Goal: Obtain resource: Download file/media

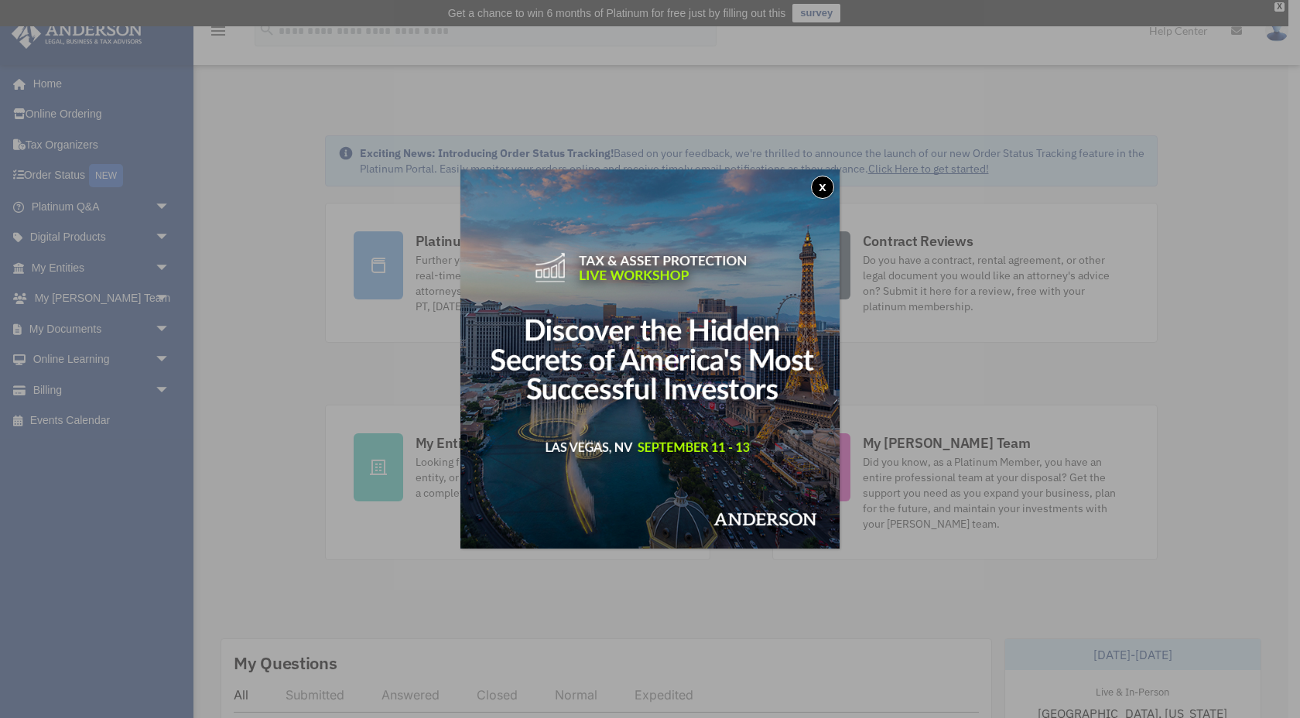
click at [824, 185] on button "x" at bounding box center [822, 187] width 23 height 23
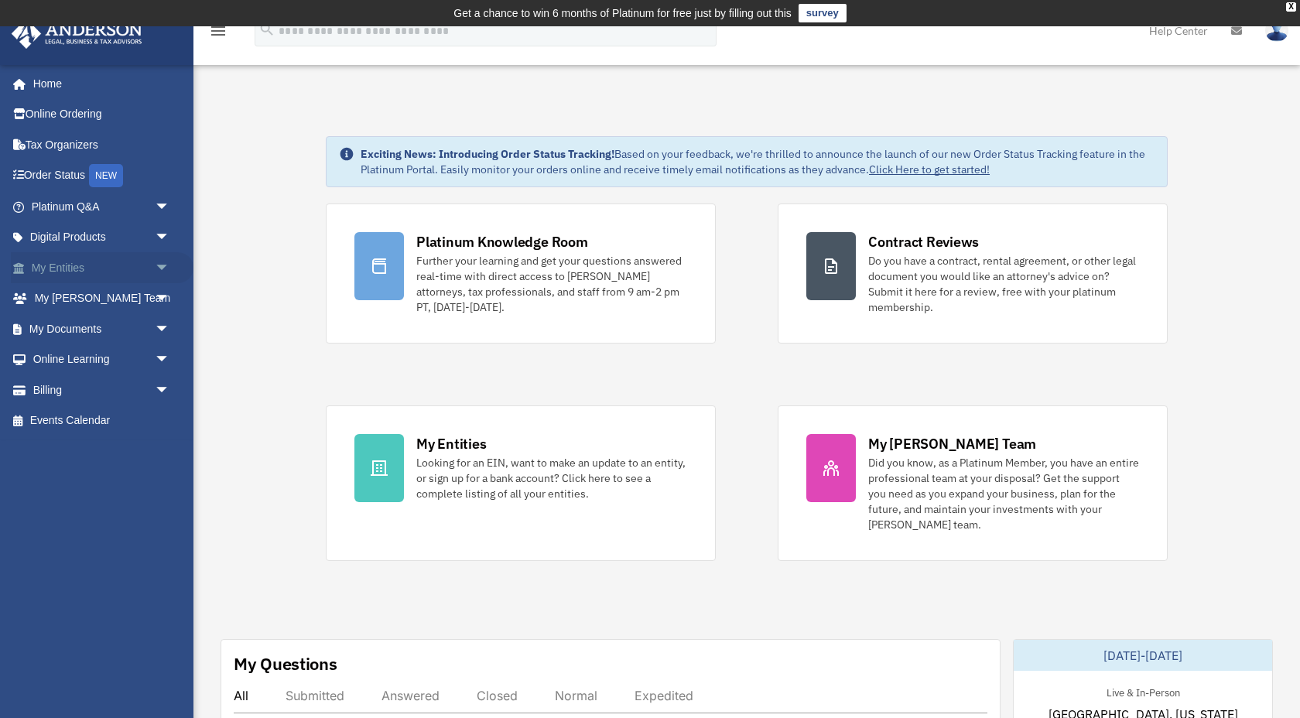
click at [156, 273] on span "arrow_drop_down" at bounding box center [170, 268] width 31 height 32
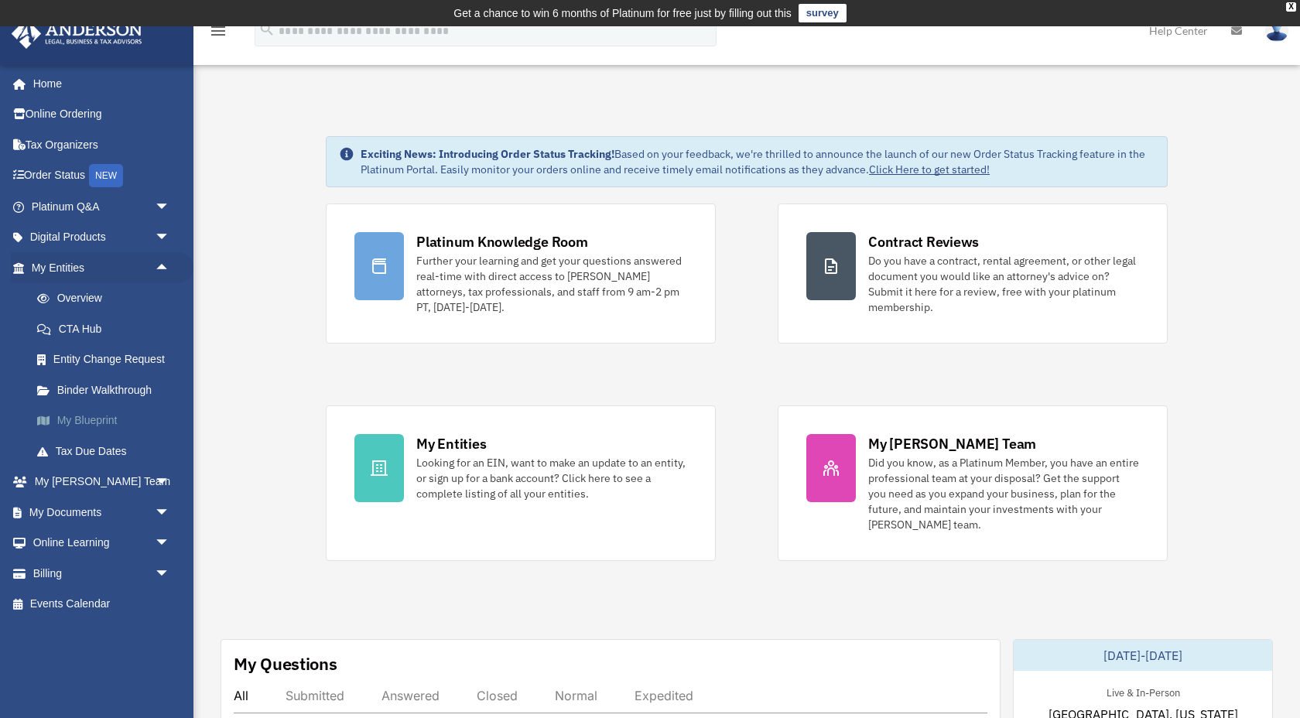
click at [114, 417] on link "My Blueprint" at bounding box center [108, 421] width 172 height 31
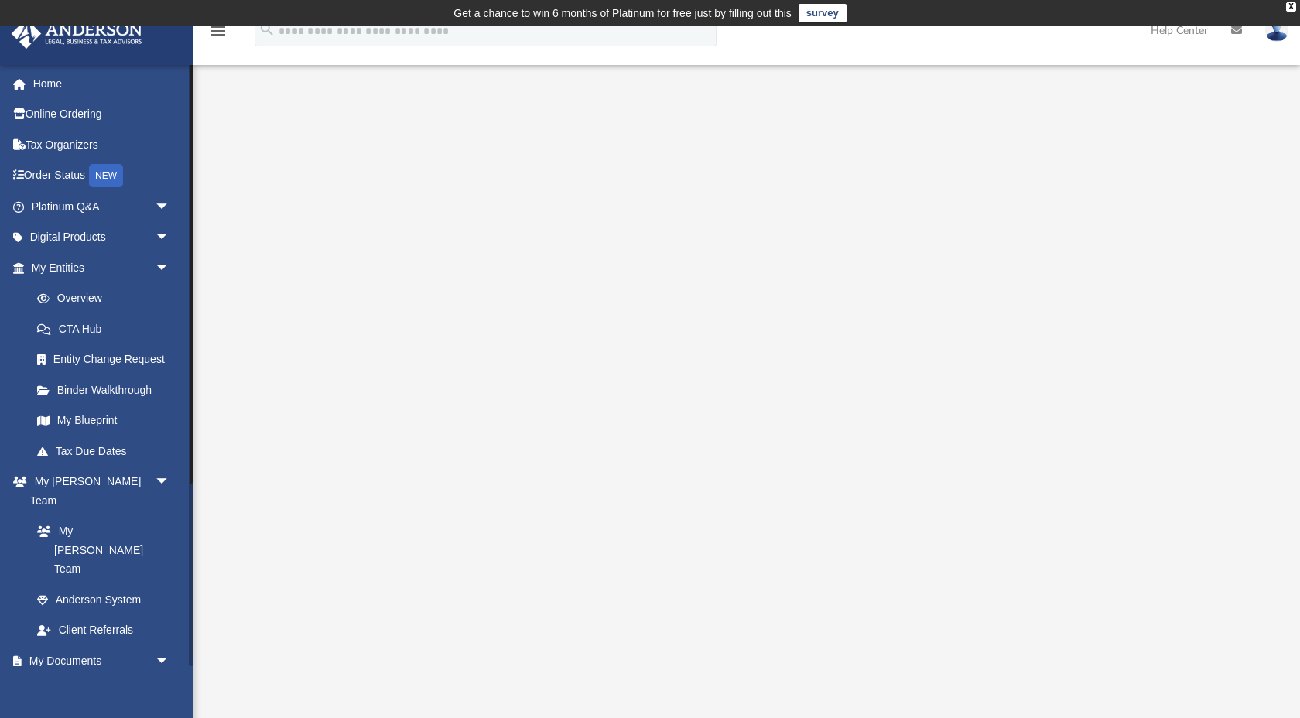
click at [73, 677] on link "Box" at bounding box center [108, 692] width 172 height 31
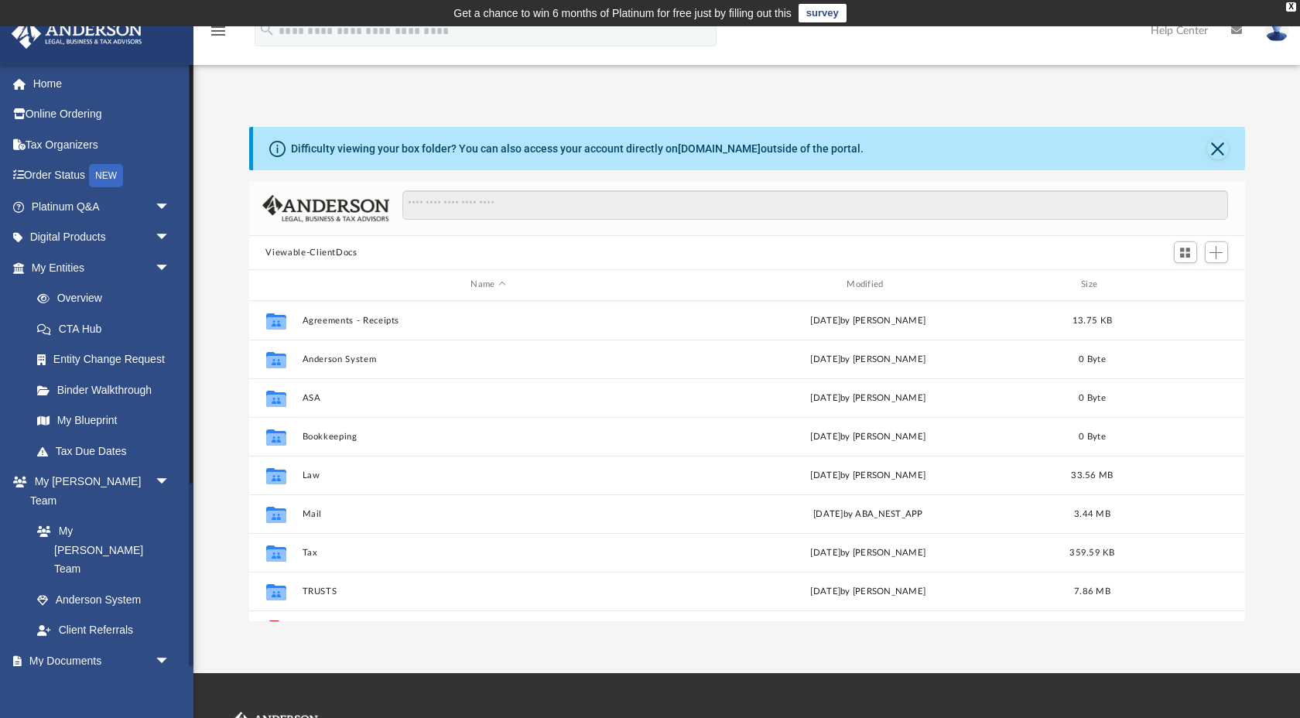
scroll to position [351, 996]
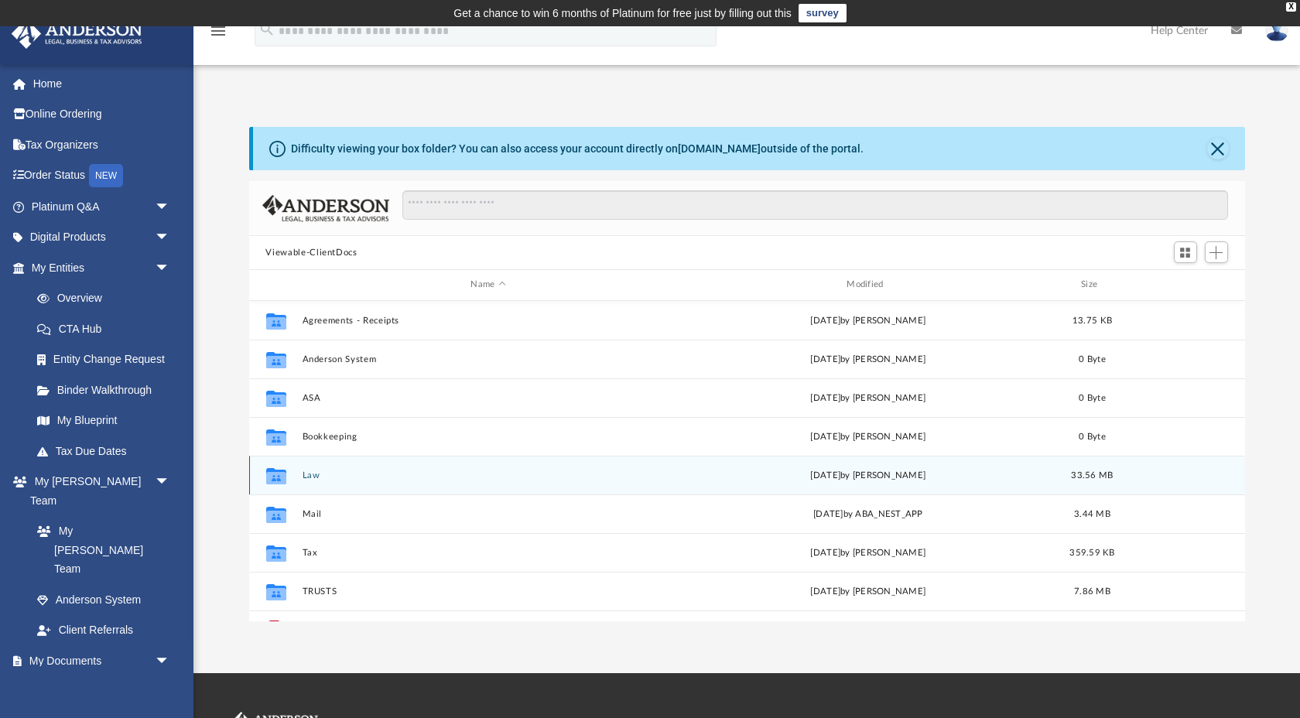
click at [311, 469] on div "Collaborated Folder Law [DATE] by [PERSON_NAME] 33.56 MB" at bounding box center [747, 475] width 996 height 39
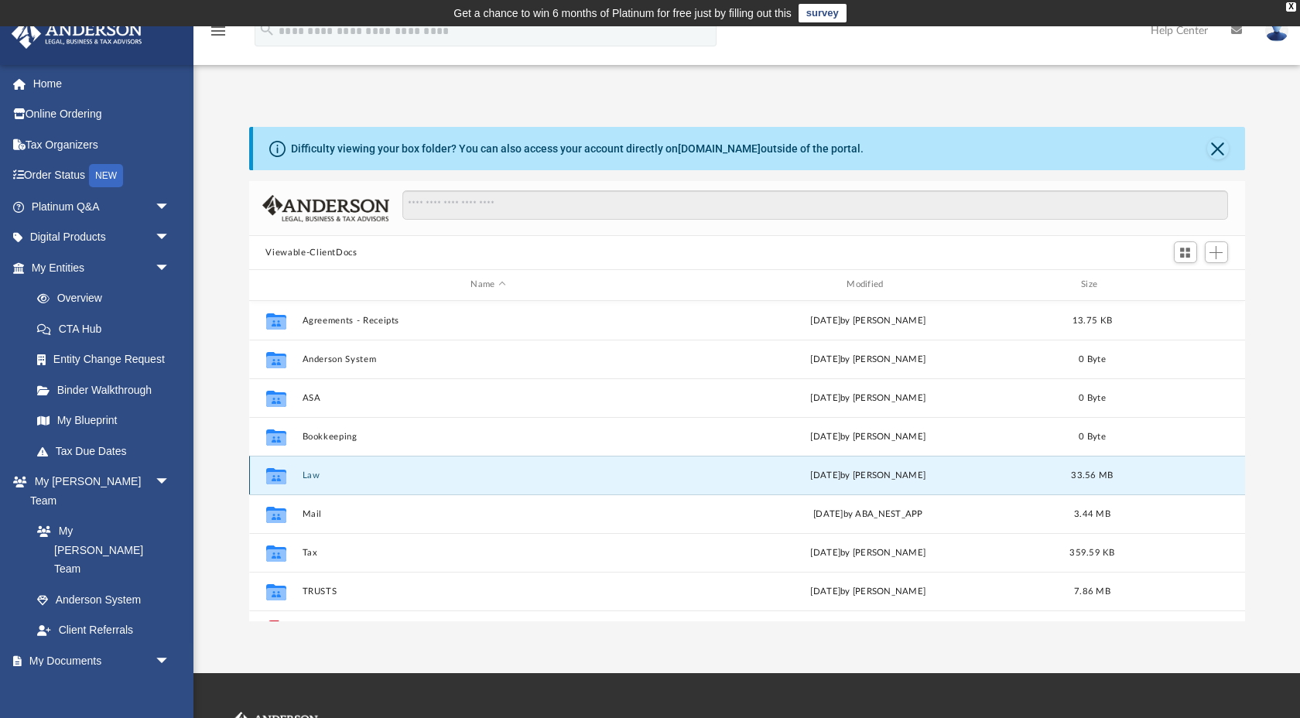
click at [316, 476] on button "Law" at bounding box center [488, 476] width 373 height 10
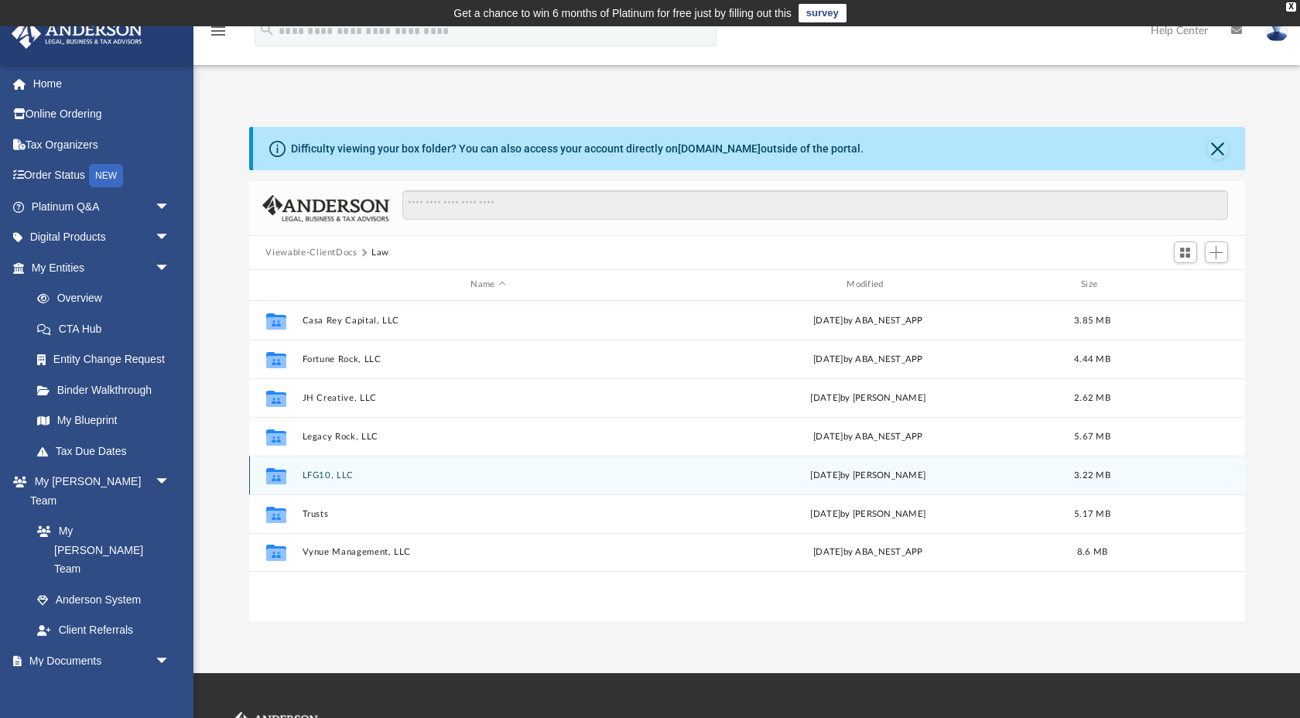
click at [328, 474] on button "LFG10, LLC" at bounding box center [488, 476] width 373 height 10
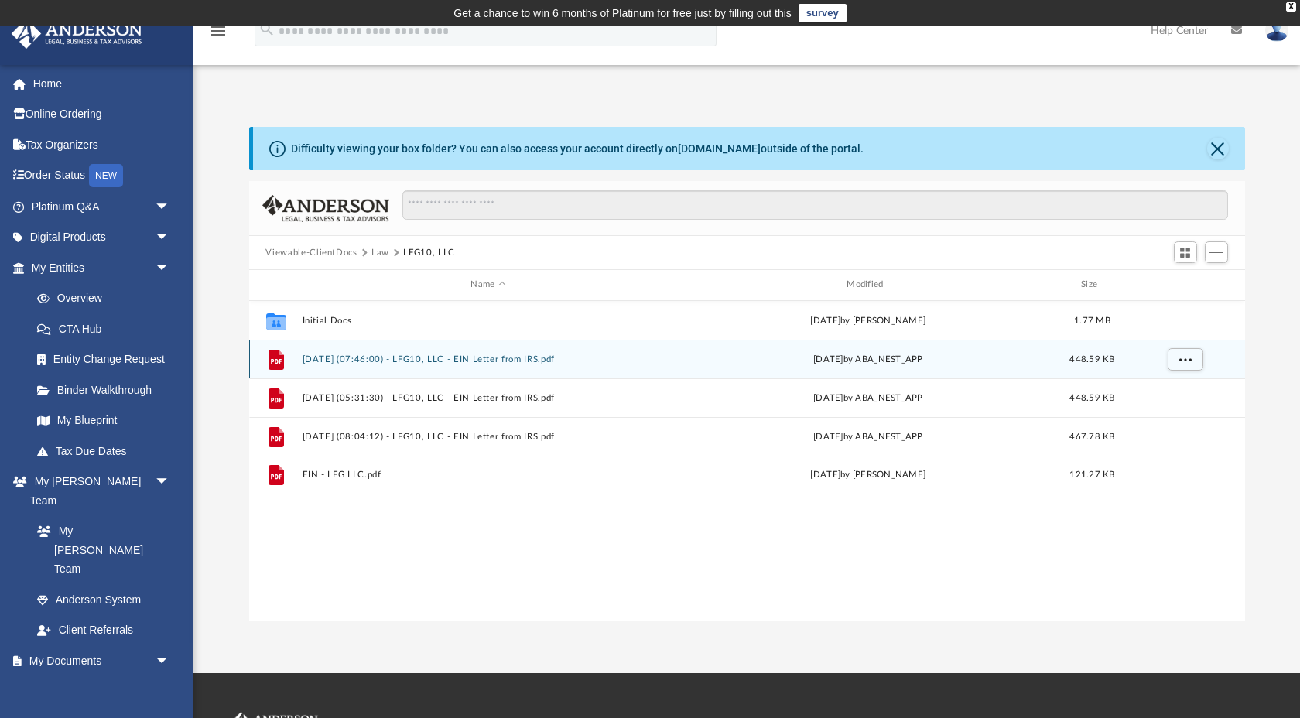
click at [458, 355] on button "[DATE] (07:46:00) - LFG10, LLC - EIN Letter from IRS.pdf" at bounding box center [488, 360] width 373 height 10
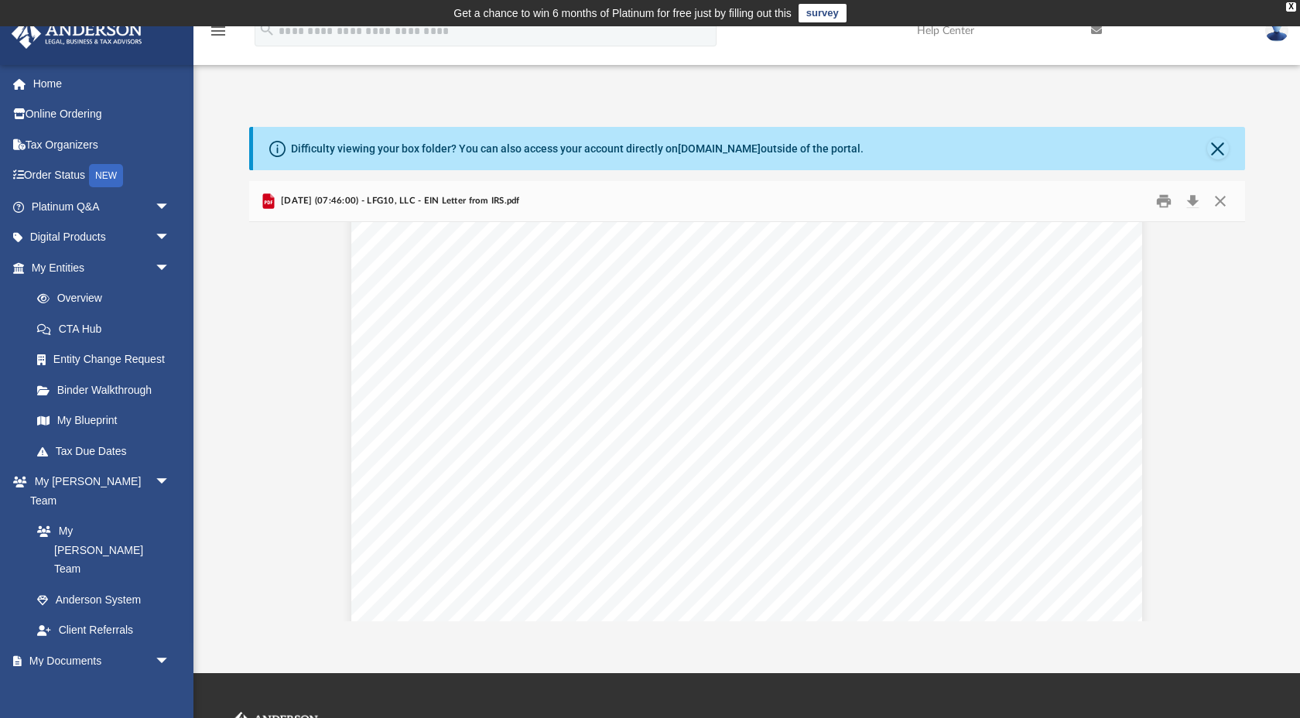
scroll to position [2738, 0]
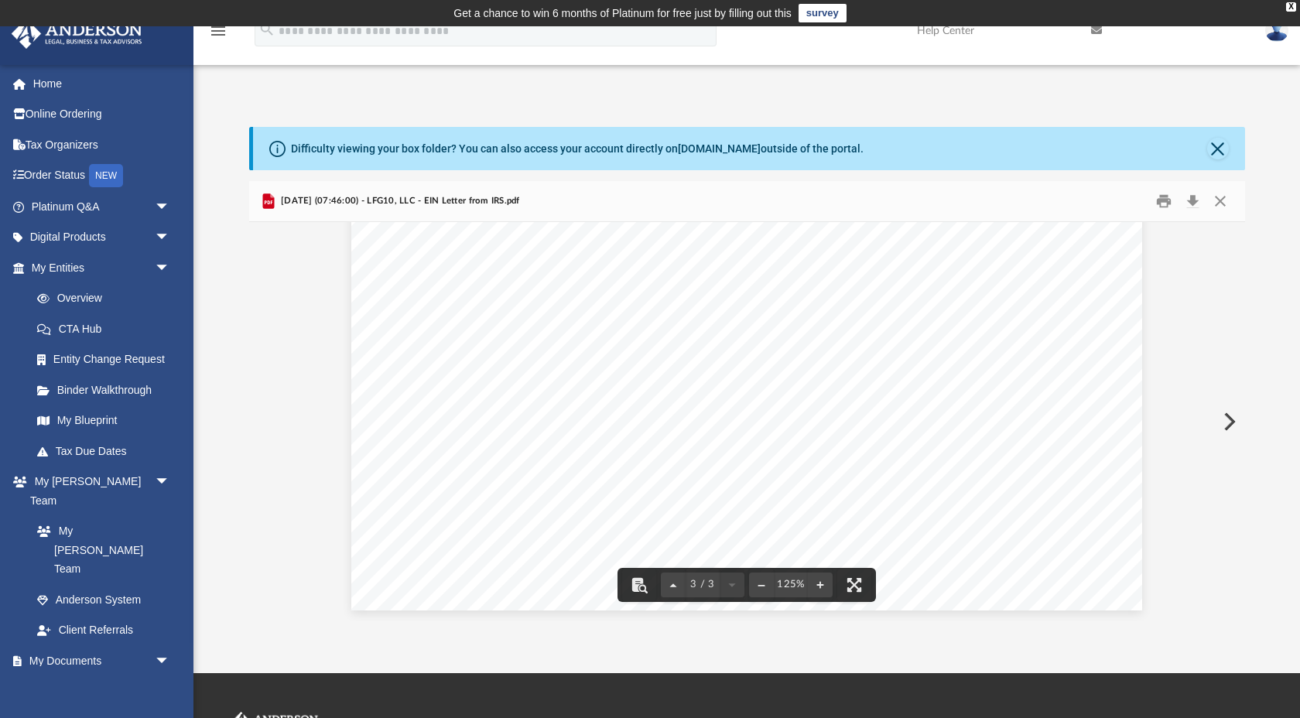
click at [1219, 150] on button "Close" at bounding box center [1218, 149] width 22 height 22
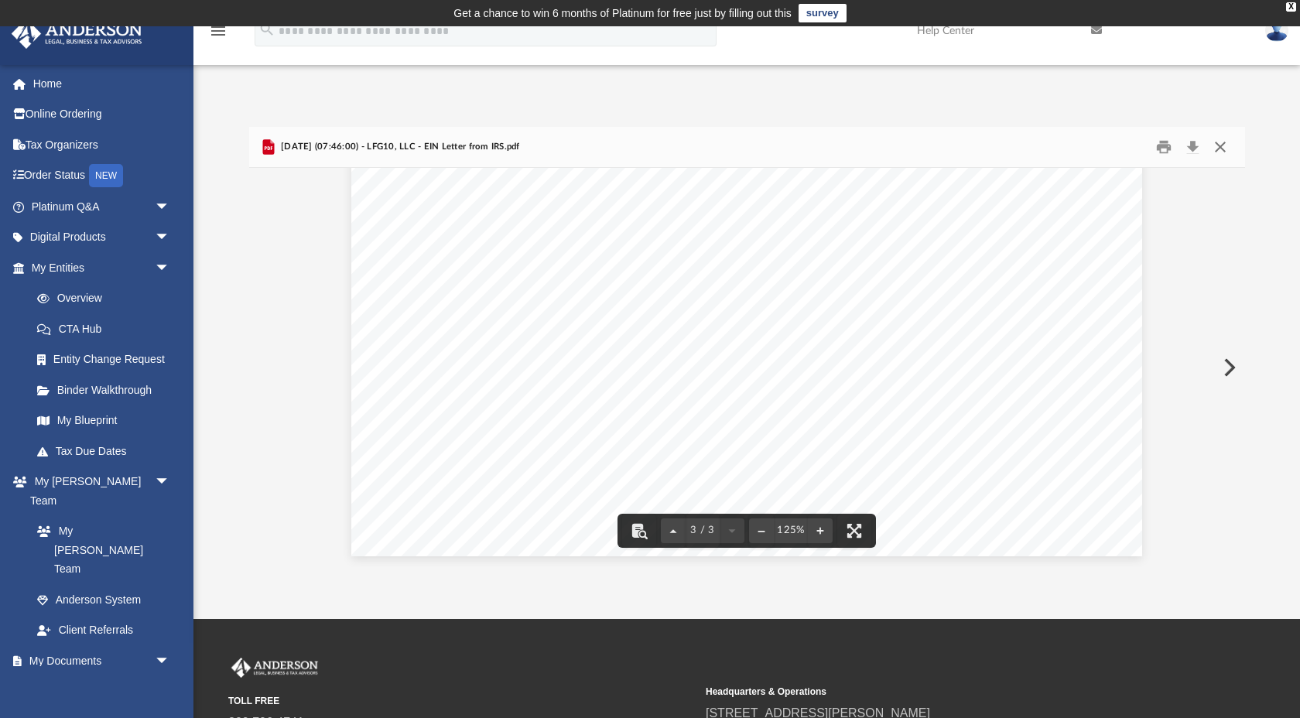
click at [1223, 156] on button "Close" at bounding box center [1221, 147] width 28 height 24
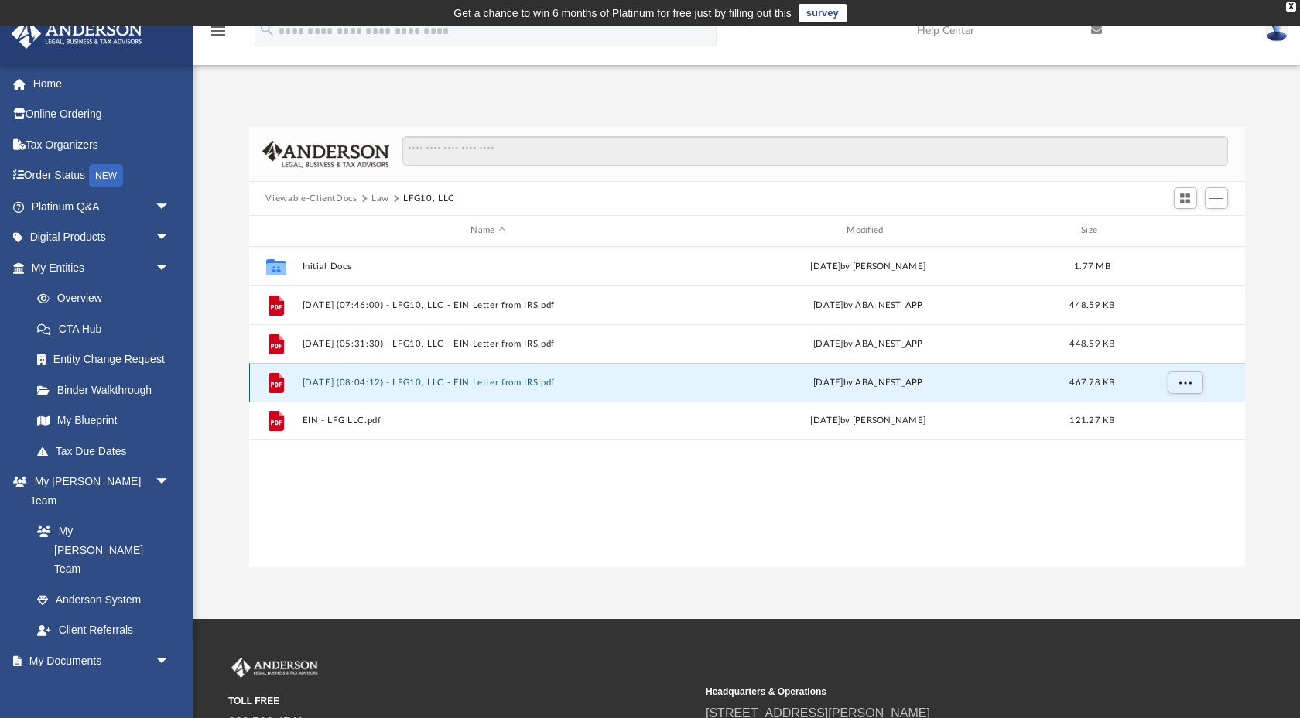
click at [412, 383] on button "[DATE] (08:04:12) - LFG10, LLC - EIN Letter from IRS.pdf" at bounding box center [488, 383] width 373 height 10
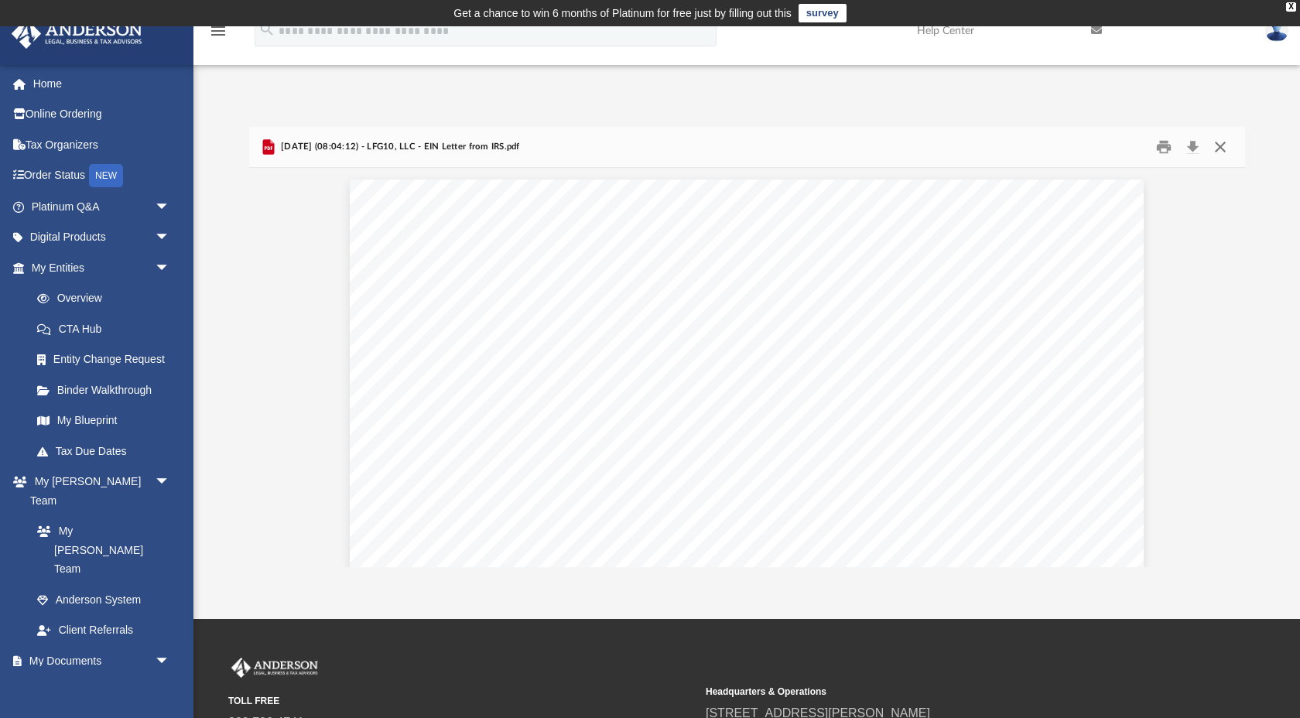
click at [1225, 155] on button "Close" at bounding box center [1221, 147] width 28 height 24
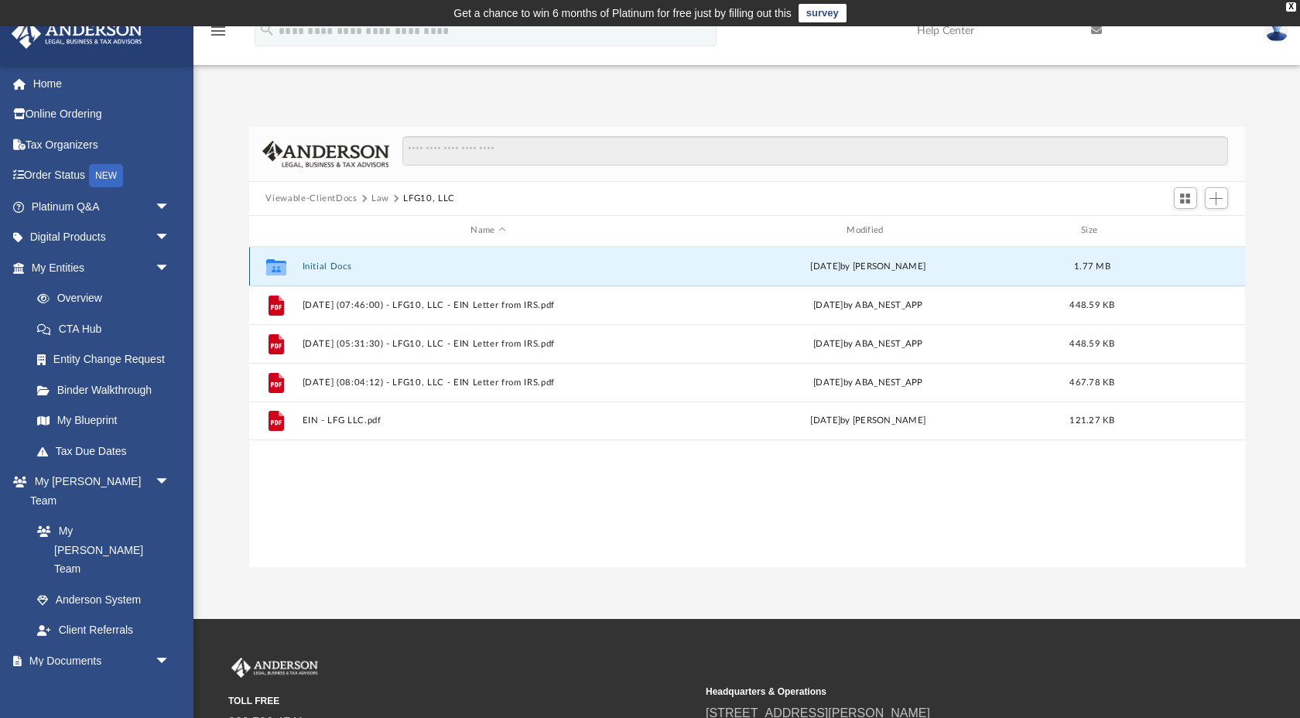
click at [332, 268] on button "Initial Docs" at bounding box center [488, 267] width 373 height 10
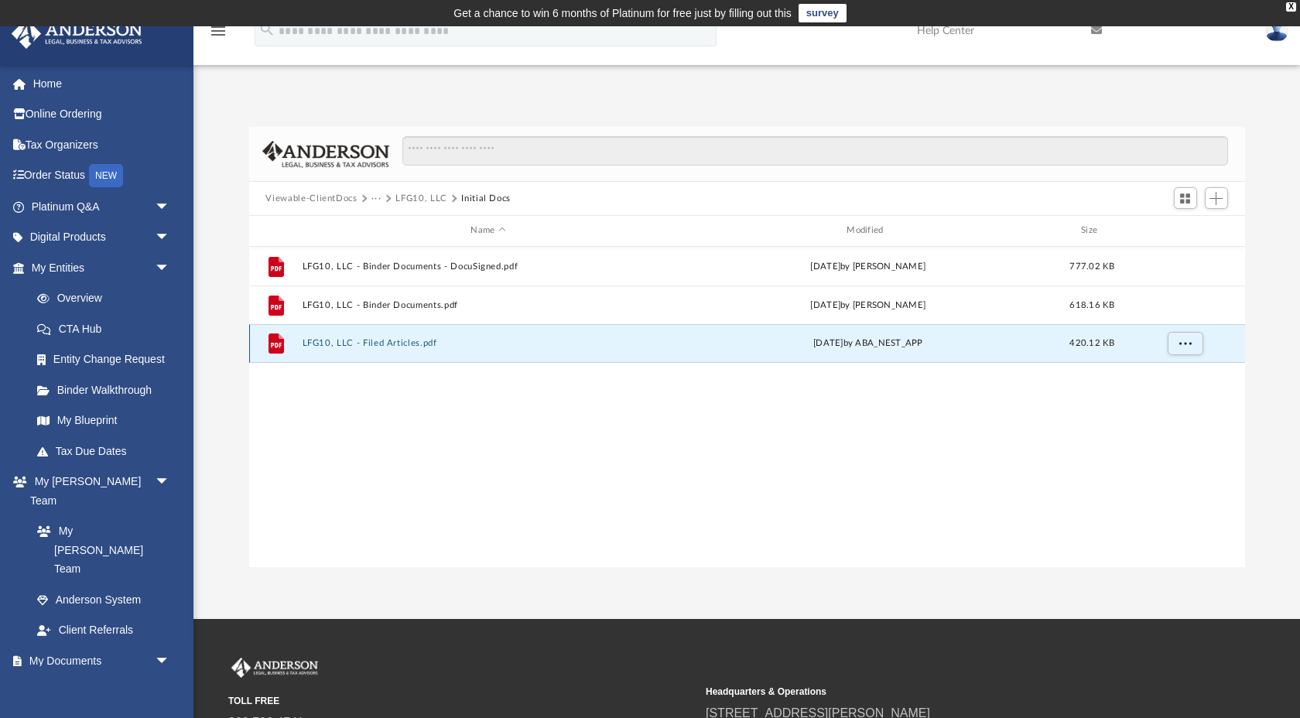
click at [400, 346] on button "LFG10, LLC - Filed Articles.pdf" at bounding box center [488, 343] width 373 height 10
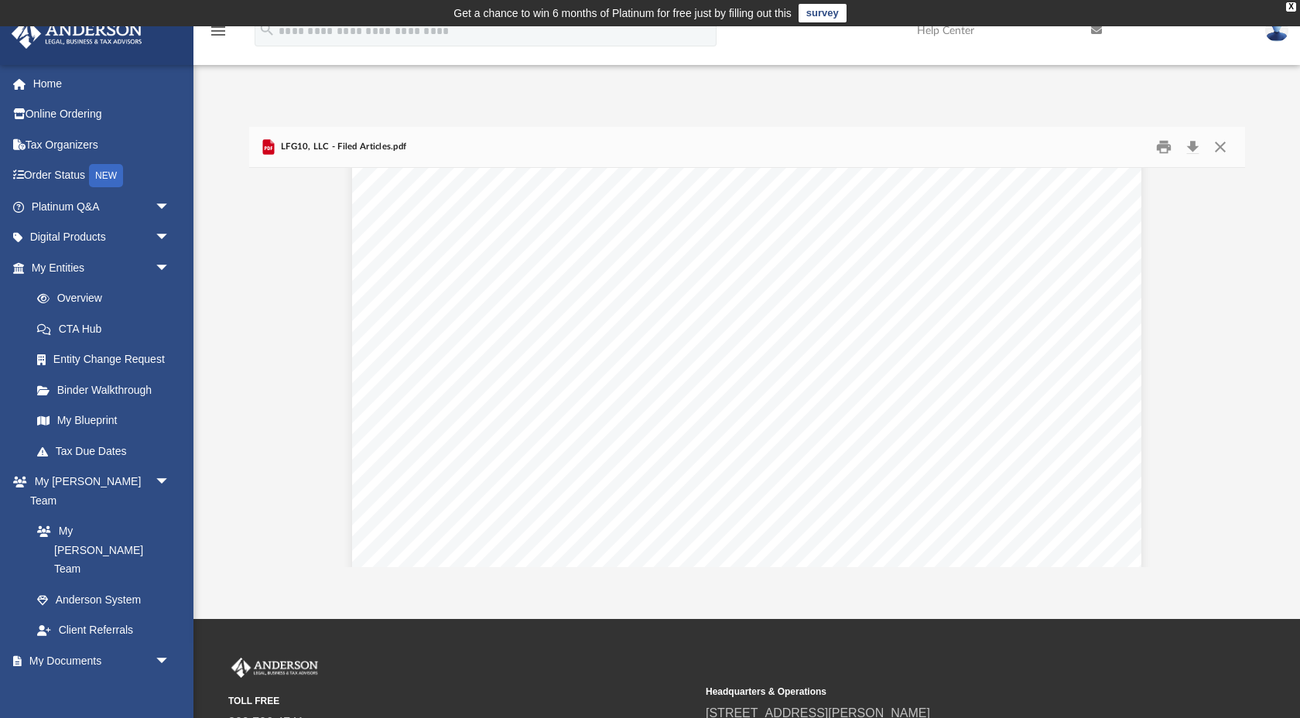
scroll to position [0, 0]
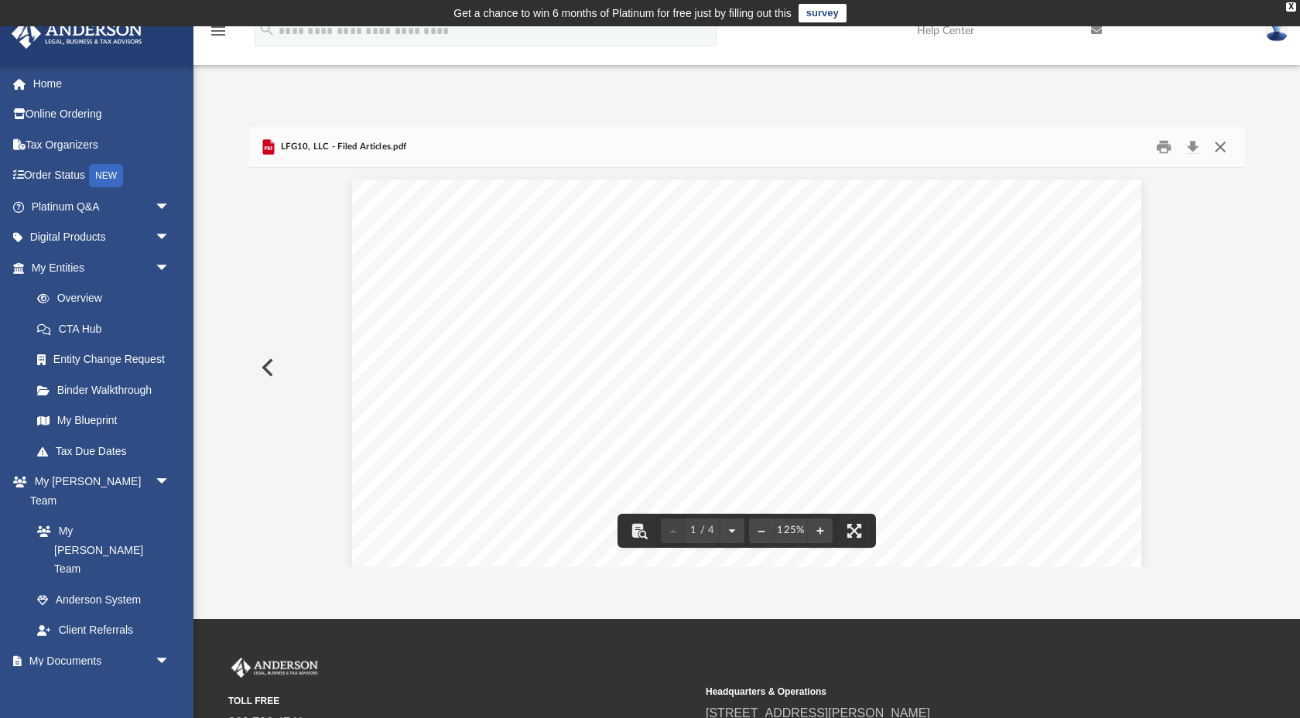
click at [1225, 146] on button "Close" at bounding box center [1221, 147] width 28 height 24
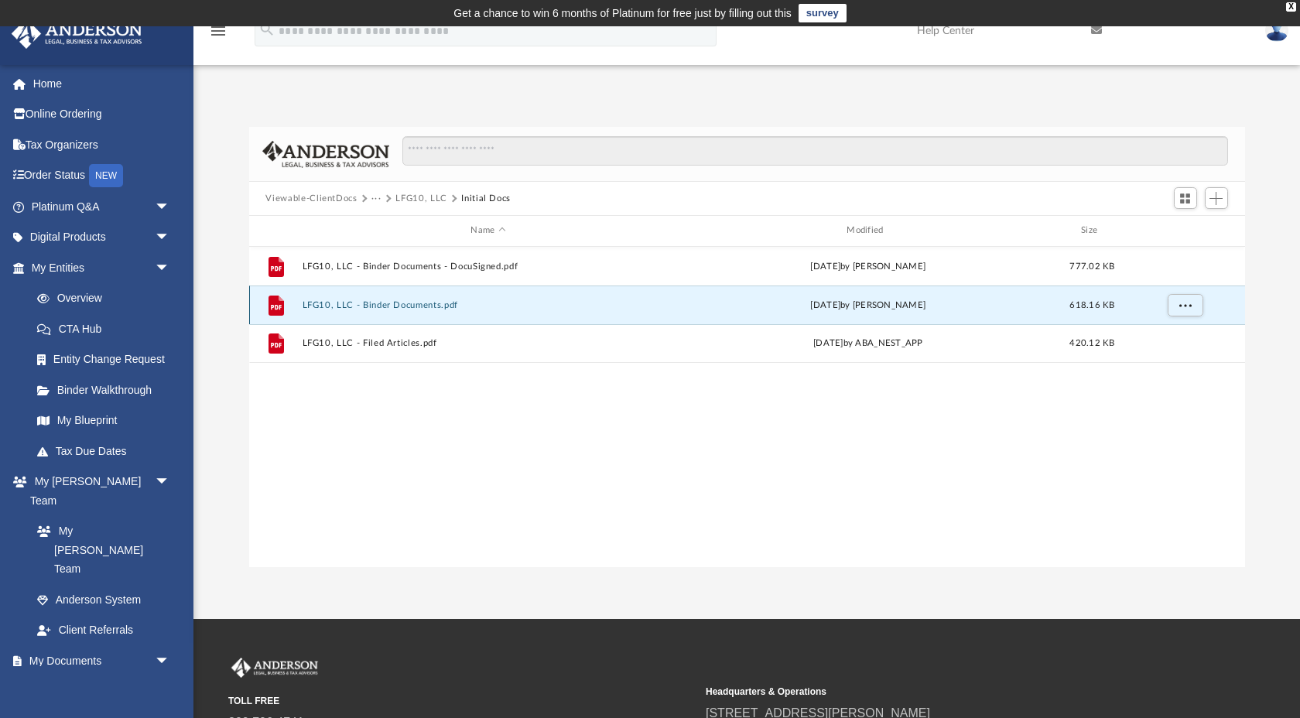
click at [443, 302] on button "LFG10, LLC - Binder Documents.pdf" at bounding box center [488, 305] width 373 height 10
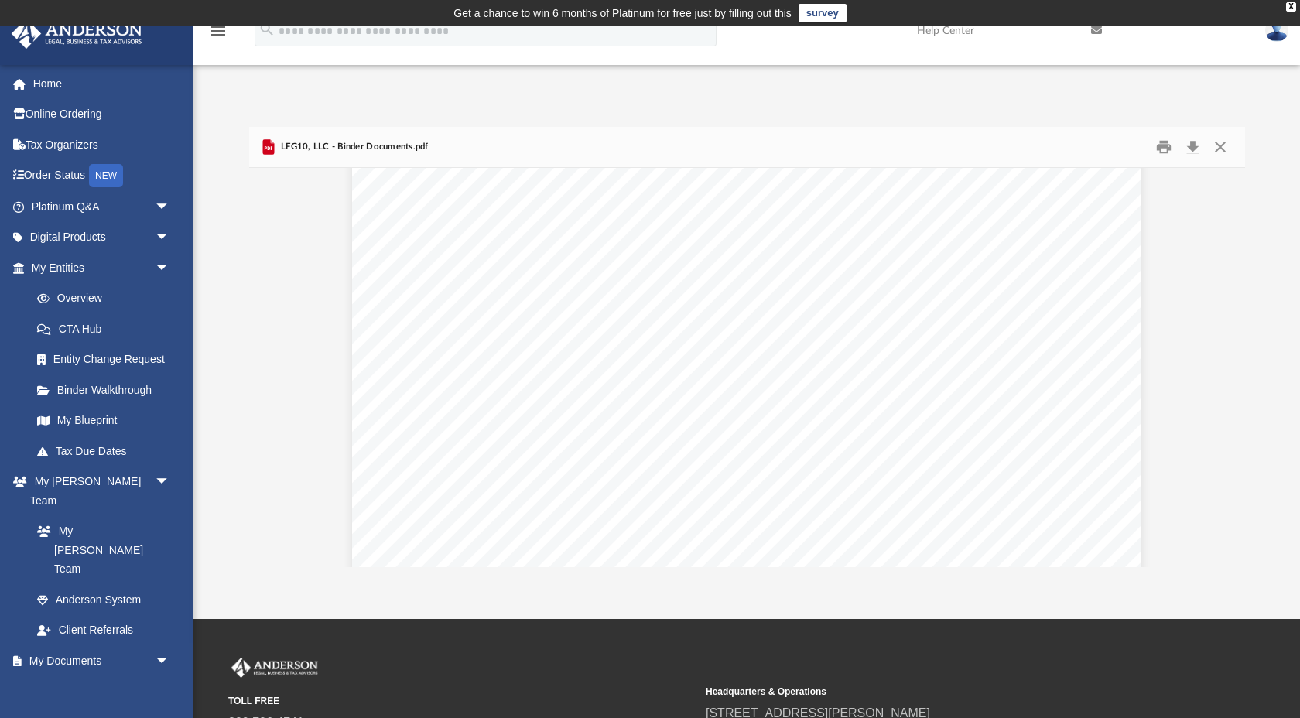
scroll to position [5782, 0]
